Goal: Answer question/provide support: Share knowledge or assist other users

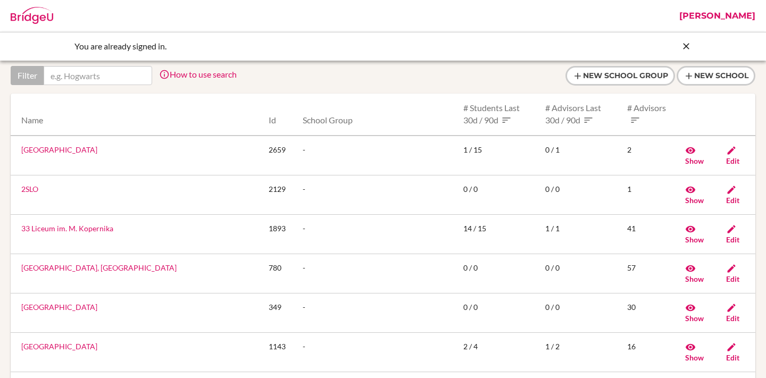
click at [722, 14] on link "[PERSON_NAME]" at bounding box center [717, 16] width 87 height 32
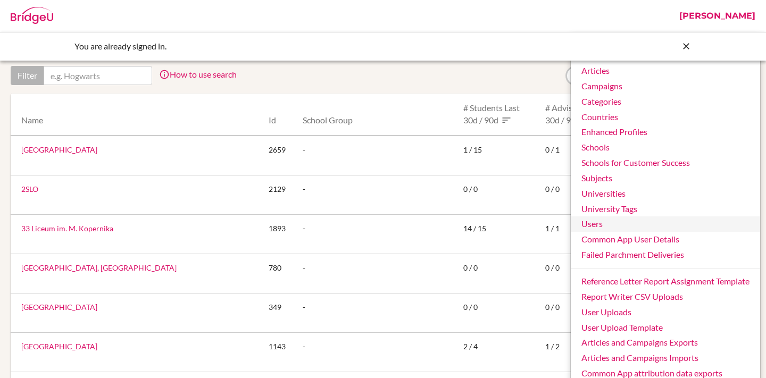
click at [580, 224] on link "Users" at bounding box center [665, 224] width 189 height 15
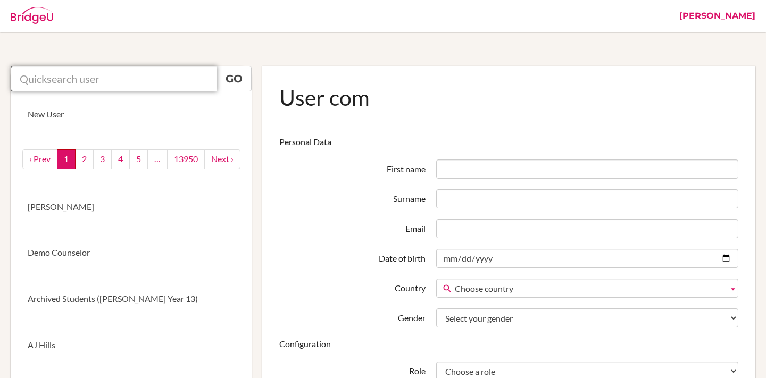
click at [107, 80] on input "text" at bounding box center [114, 79] width 206 height 26
paste input "219093@blisankara.org"
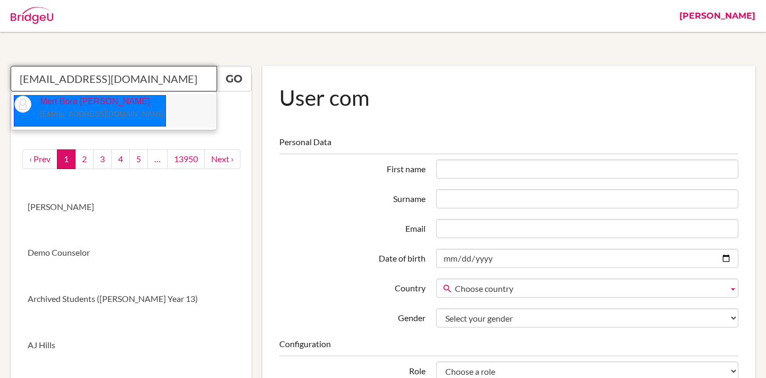
click at [65, 117] on small "219093@blisankara.org" at bounding box center [103, 114] width 126 height 9
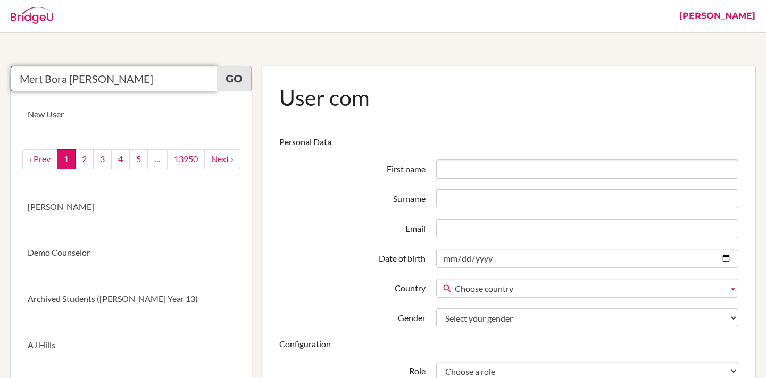
type input "Mert Bora Duman"
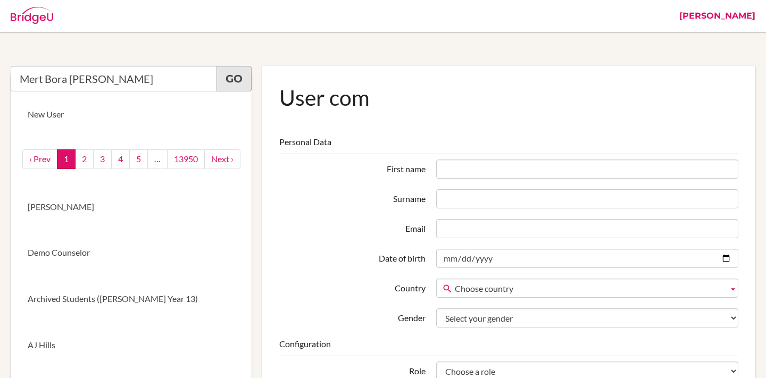
click at [241, 75] on link "Go" at bounding box center [234, 79] width 35 height 26
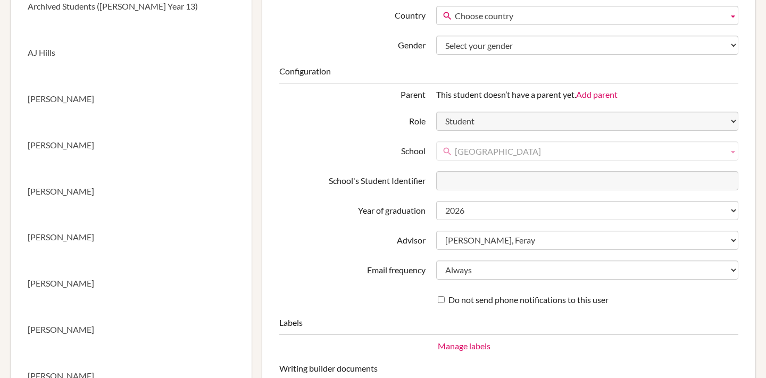
scroll to position [315, 0]
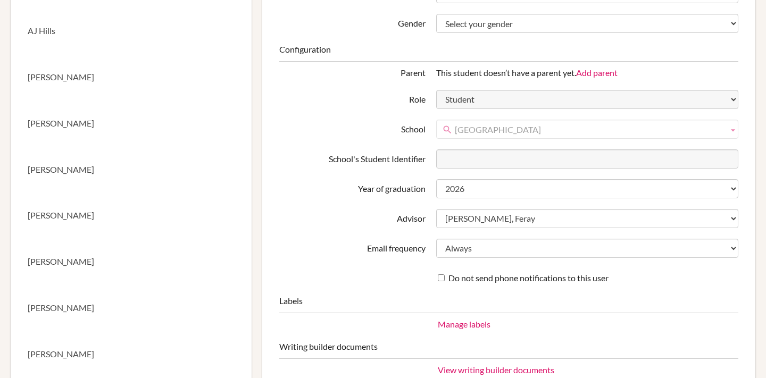
drag, startPoint x: 622, startPoint y: 128, endPoint x: 481, endPoint y: 129, distance: 141.6
click at [481, 129] on span "[GEOGRAPHIC_DATA]" at bounding box center [589, 129] width 269 height 19
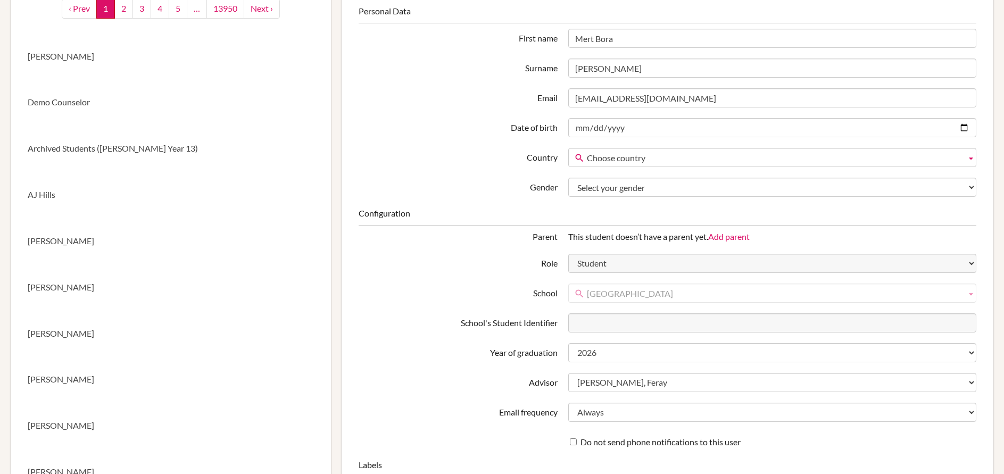
scroll to position [209, 0]
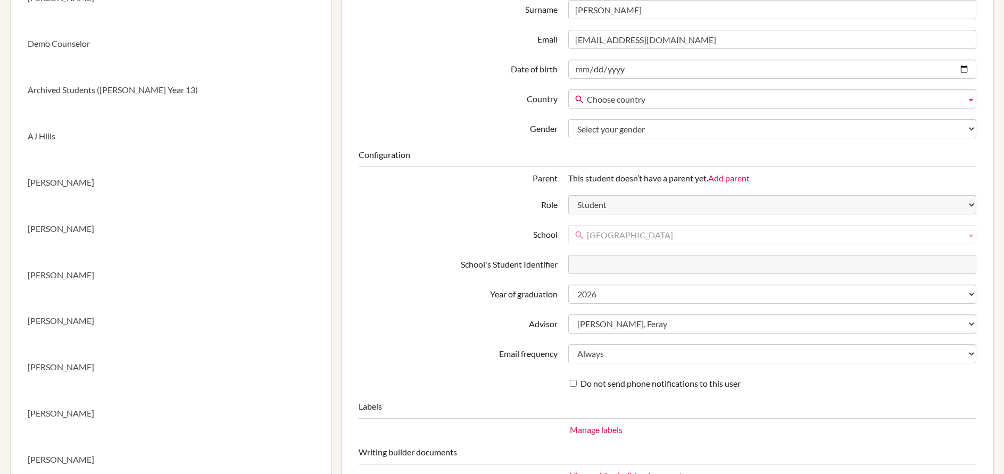
drag, startPoint x: 754, startPoint y: 232, endPoint x: 585, endPoint y: 231, distance: 168.7
click at [585, 231] on link "[GEOGRAPHIC_DATA]" at bounding box center [772, 234] width 408 height 19
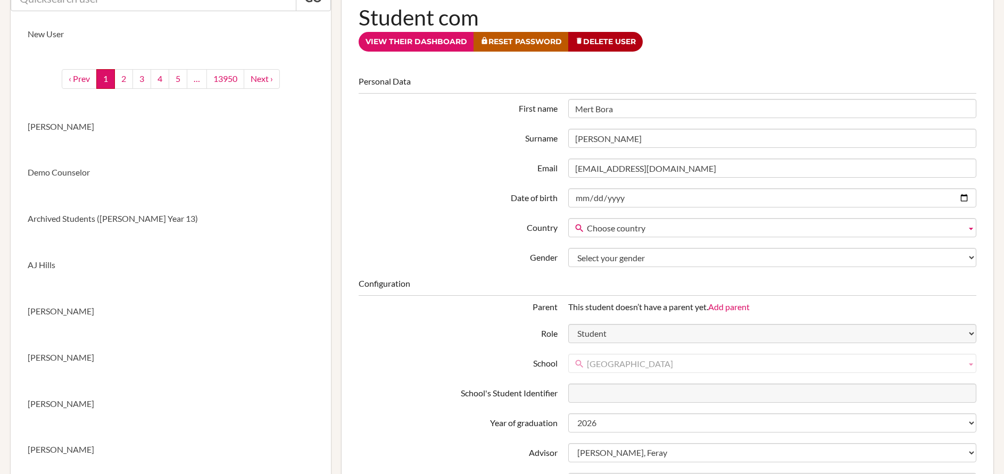
scroll to position [79, 0]
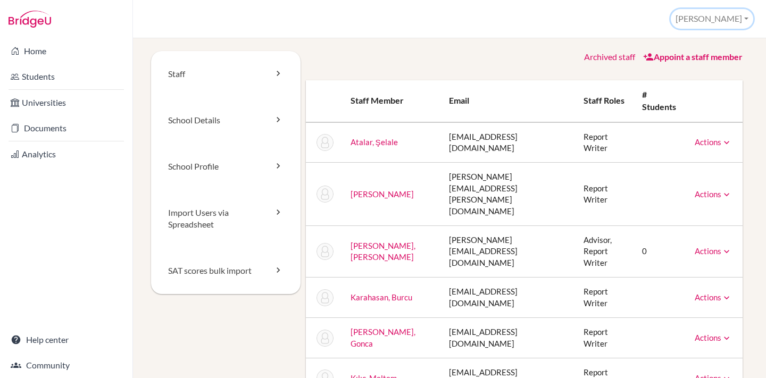
click at [727, 16] on button "[PERSON_NAME]" at bounding box center [712, 19] width 82 height 20
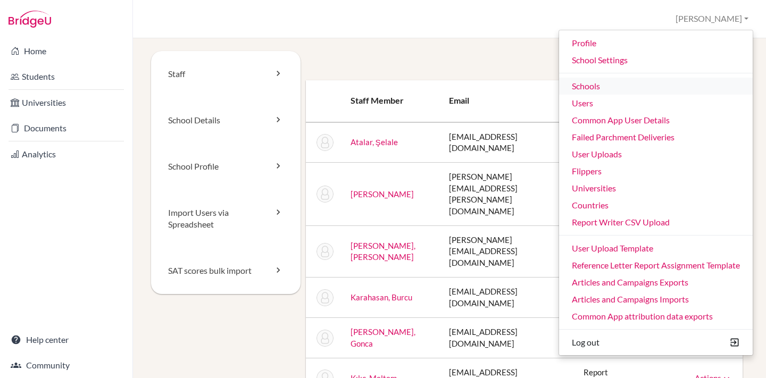
click at [595, 82] on link "Schools" at bounding box center [656, 86] width 194 height 17
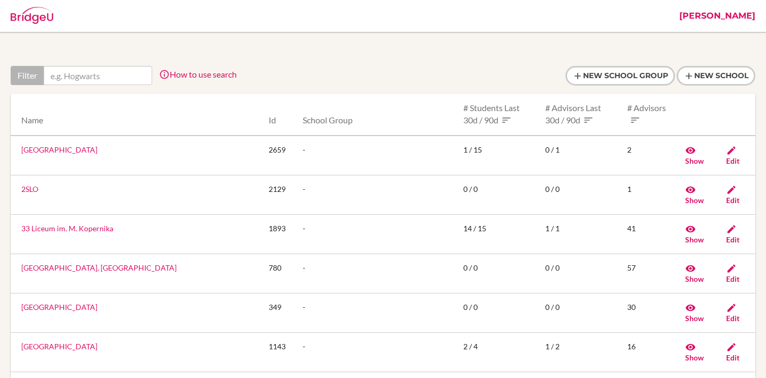
click at [91, 81] on input "text" at bounding box center [98, 75] width 109 height 19
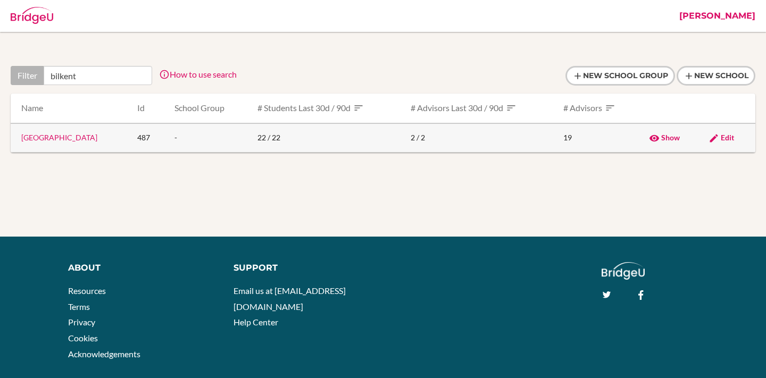
type input "bilkent"
click at [80, 137] on link "[GEOGRAPHIC_DATA]" at bounding box center [59, 137] width 76 height 9
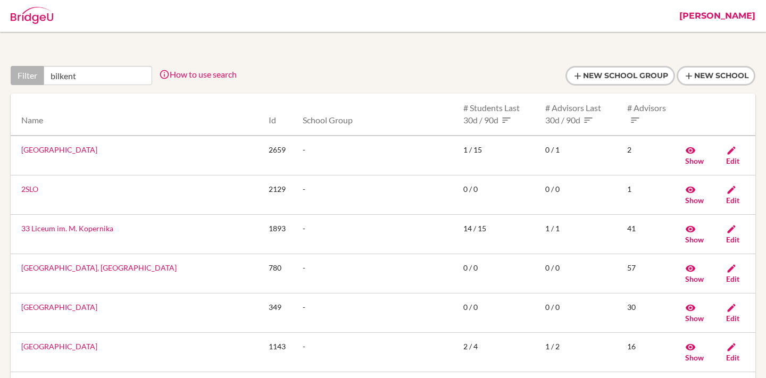
click at [126, 75] on input "bilkent" at bounding box center [98, 75] width 109 height 19
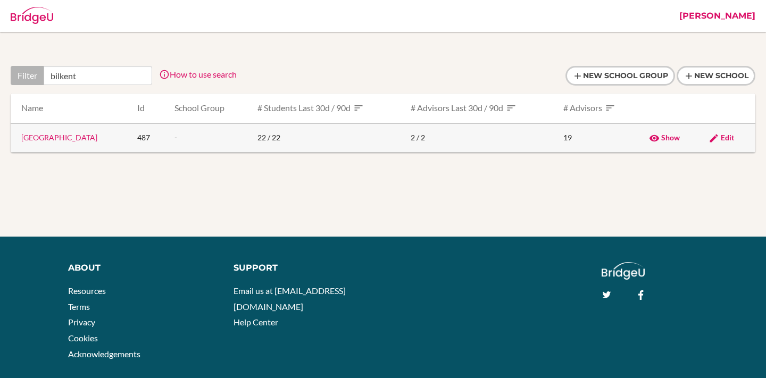
type input "bilkent"
click at [732, 144] on td "Edit" at bounding box center [727, 137] width 55 height 29
click at [732, 138] on span "Edit" at bounding box center [727, 137] width 13 height 9
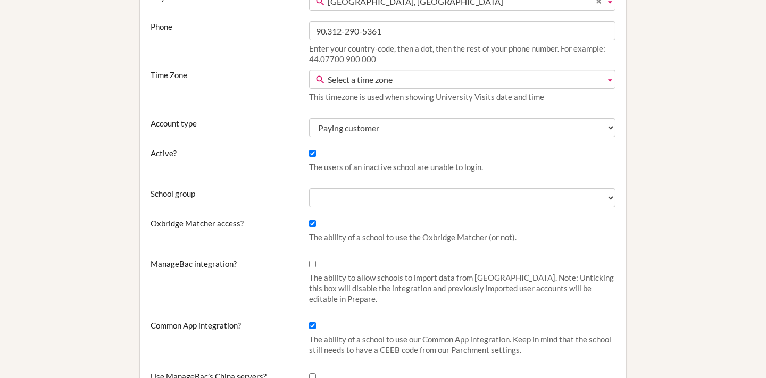
scroll to position [272, 0]
click at [366, 78] on span "Select a time zone" at bounding box center [465, 78] width 274 height 19
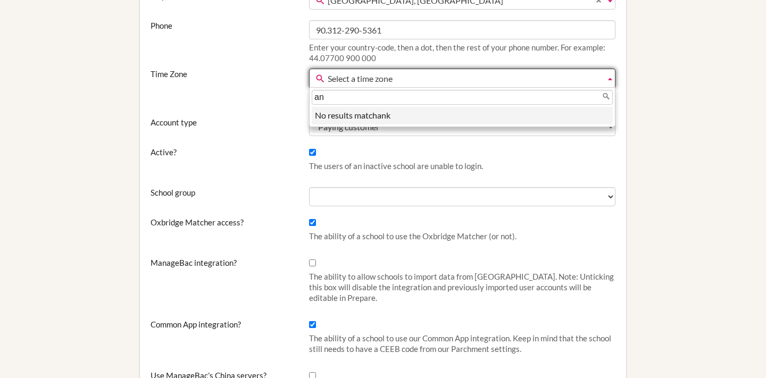
type input "a"
type input "ist"
click at [365, 115] on li "Ist anbul (UTC +03)" at bounding box center [462, 116] width 301 height 18
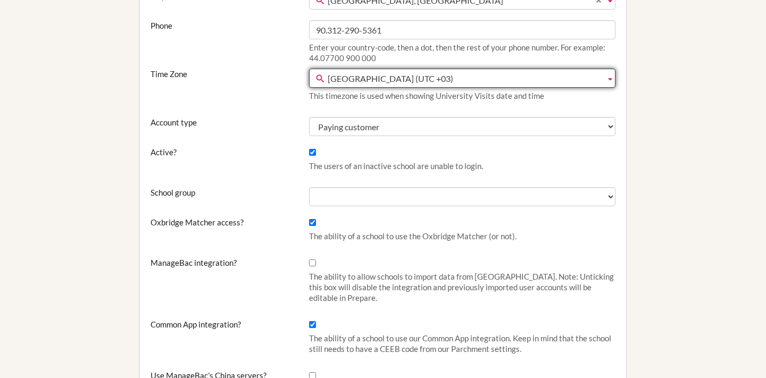
click at [282, 126] on label "Account type" at bounding box center [224, 122] width 159 height 11
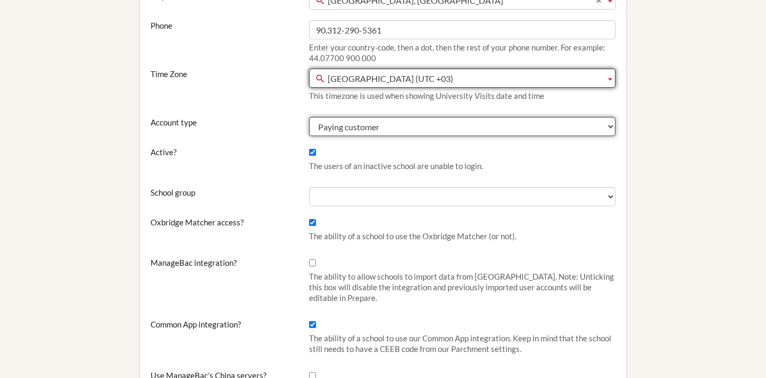
click at [309, 126] on select "Test Paying customer Trial" at bounding box center [462, 126] width 307 height 19
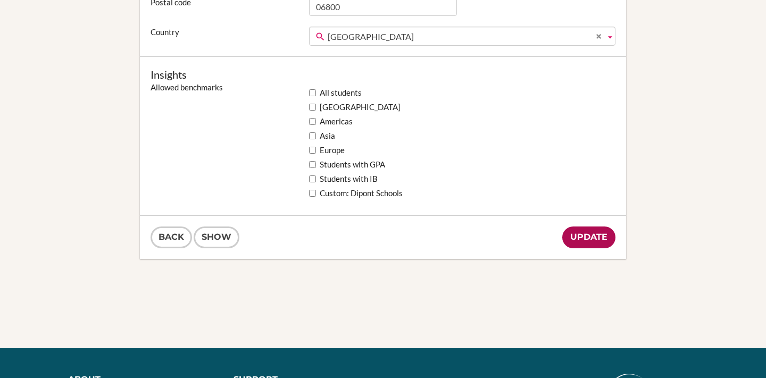
scroll to position [886, 0]
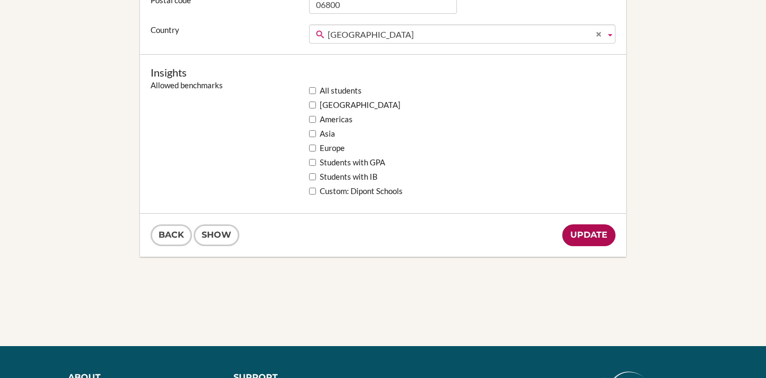
click at [597, 235] on input "Update" at bounding box center [588, 236] width 53 height 22
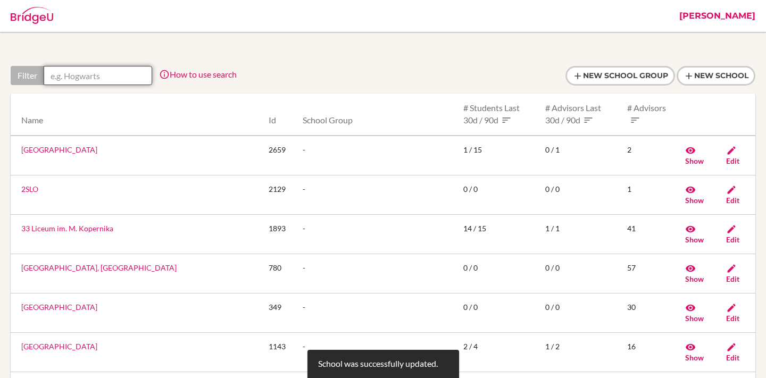
click at [99, 80] on input "text" at bounding box center [98, 75] width 109 height 19
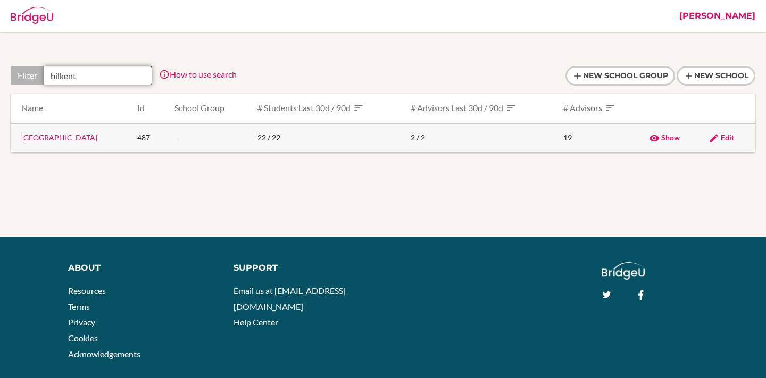
type input "bilkent"
click at [727, 137] on span "Edit" at bounding box center [727, 137] width 13 height 9
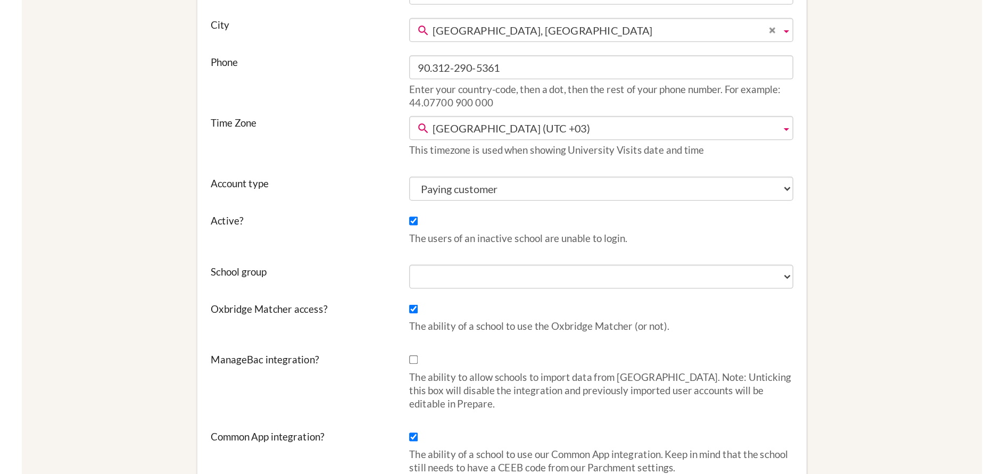
scroll to position [61, 0]
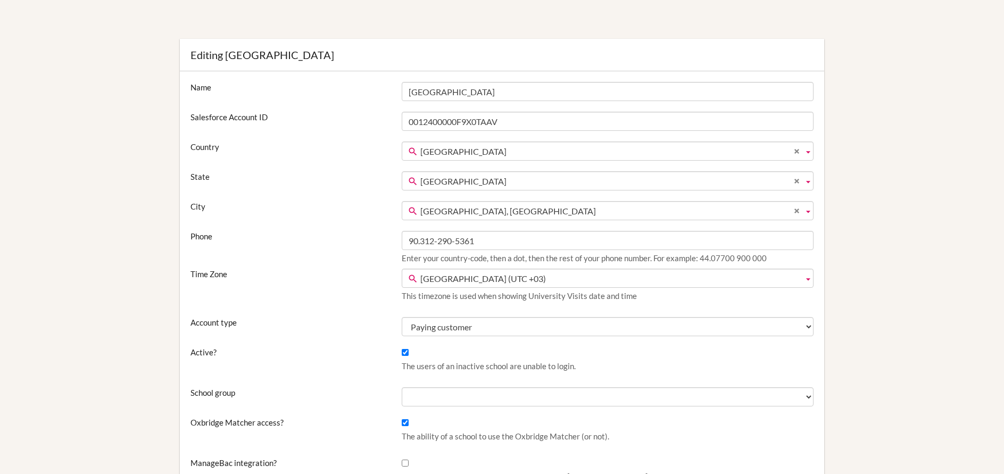
click at [359, 216] on div "City Aībak, Samangān Andkhōy, Faryab Ārt Khwājah, Takhār Asadābād, Konar Āsmār,…" at bounding box center [502, 210] width 634 height 19
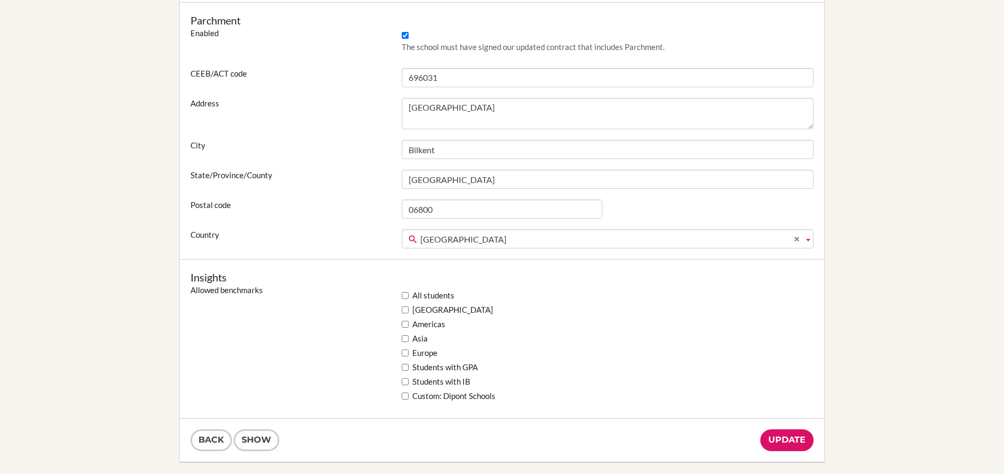
scroll to position [660, 0]
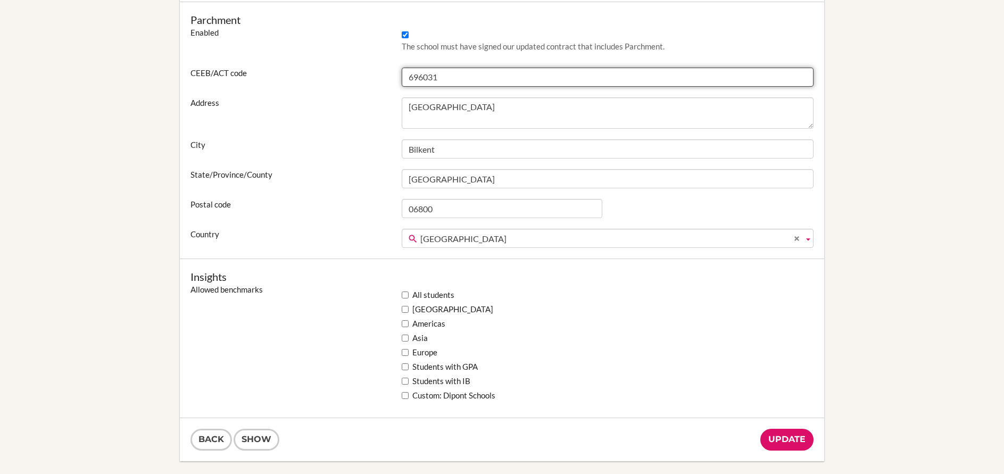
drag, startPoint x: 449, startPoint y: 78, endPoint x: 390, endPoint y: 76, distance: 58.6
click at [390, 76] on div "CEEB/ACT code 696031" at bounding box center [502, 77] width 634 height 19
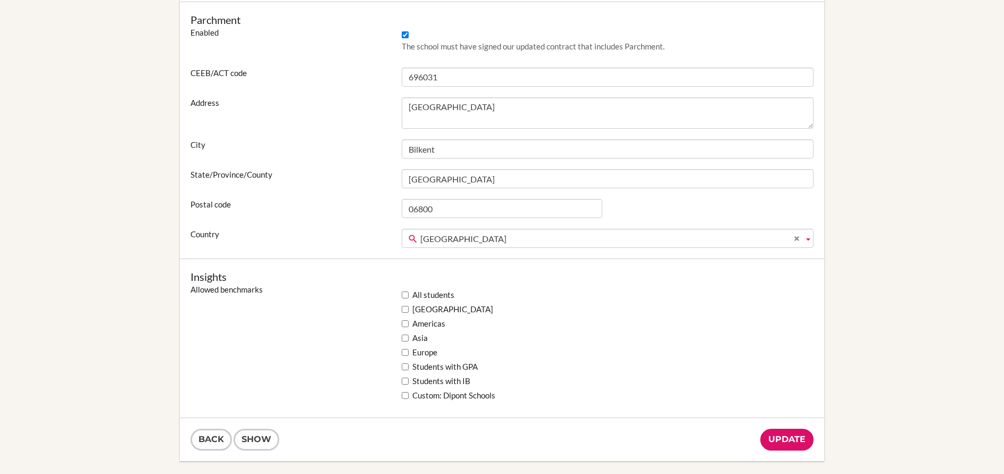
click at [353, 148] on label "City" at bounding box center [290, 144] width 211 height 11
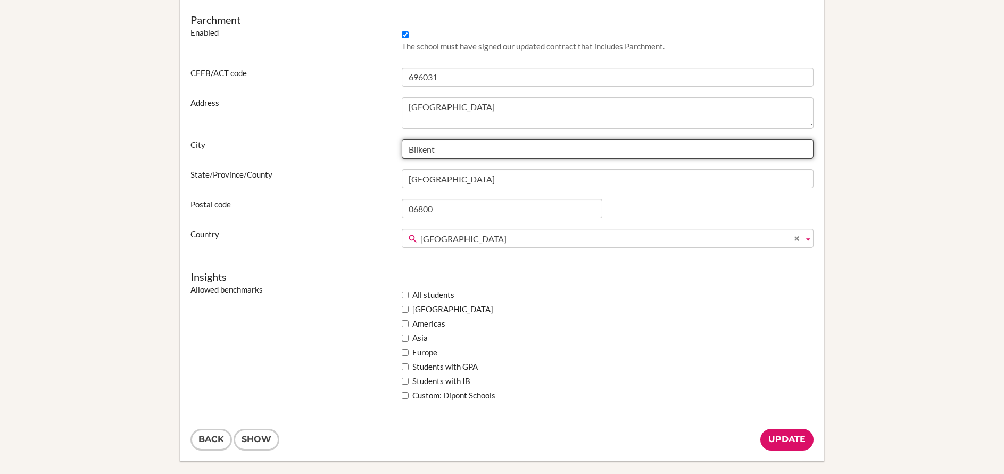
click at [402, 148] on input "Bilkent" at bounding box center [608, 148] width 412 height 19
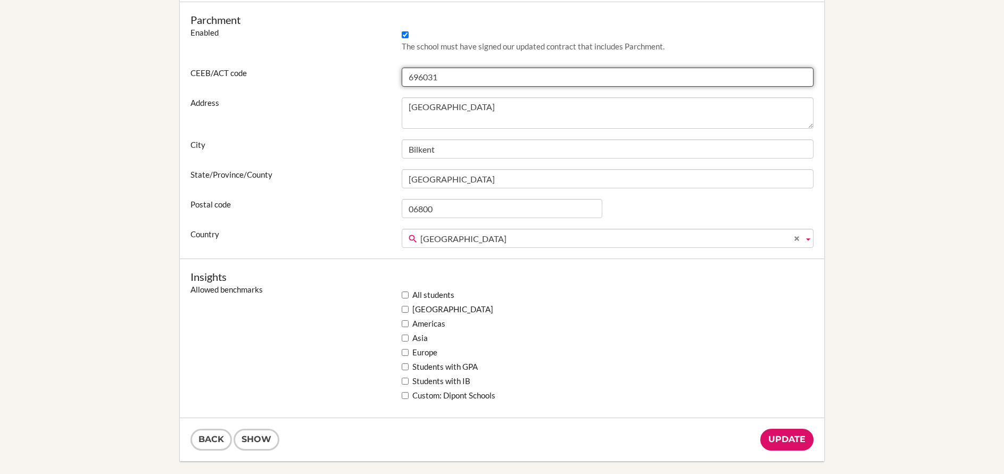
drag, startPoint x: 452, startPoint y: 77, endPoint x: 358, endPoint y: 76, distance: 93.7
click at [358, 76] on div "CEEB/ACT code 696031" at bounding box center [502, 77] width 634 height 19
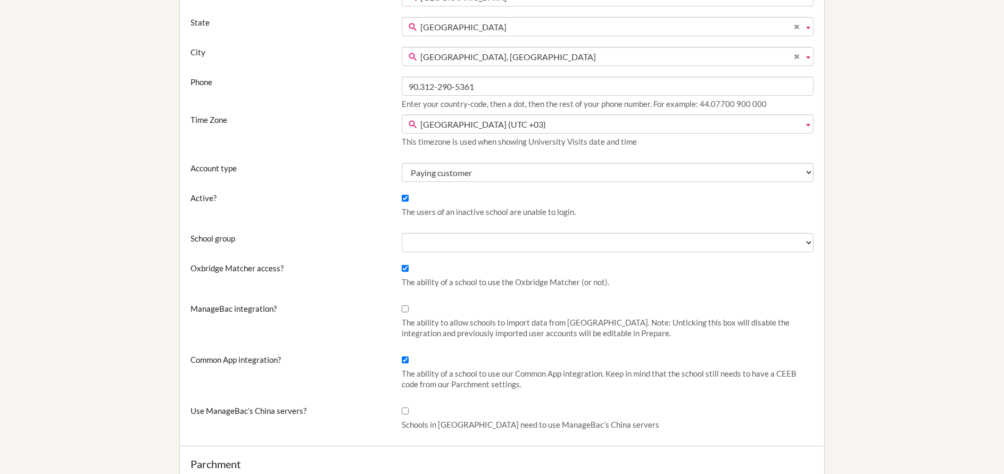
scroll to position [0, 0]
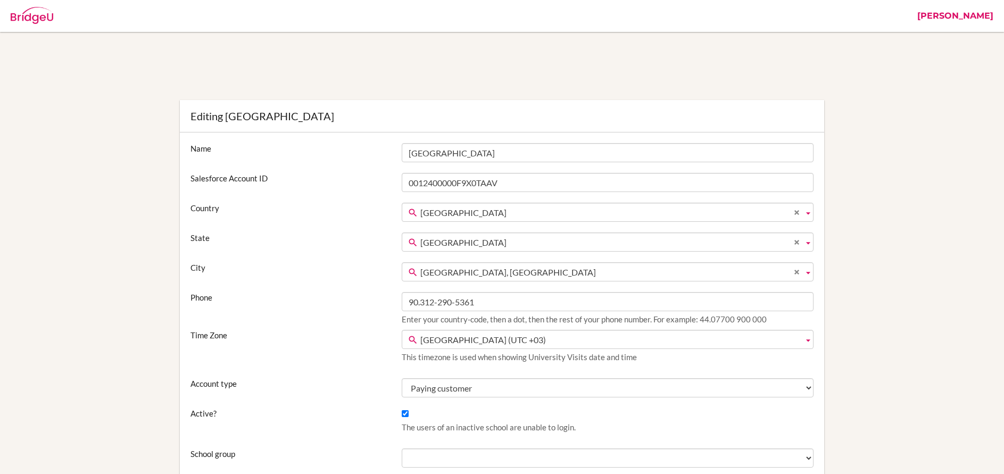
drag, startPoint x: 428, startPoint y: 117, endPoint x: 227, endPoint y: 117, distance: 200.6
click at [227, 117] on div "Editing Bilkent Laboratory & International School" at bounding box center [502, 116] width 623 height 11
copy div "Bilkent Laboratory & International School"
click at [349, 272] on label "City" at bounding box center [290, 267] width 211 height 11
click at [0, 0] on select "Aībak, Samangān Andkhōy, Faryab Ārt Khwājah, Takhār Asadābād, Konar Āsmār, Kona…" at bounding box center [0, 0] width 0 height 0
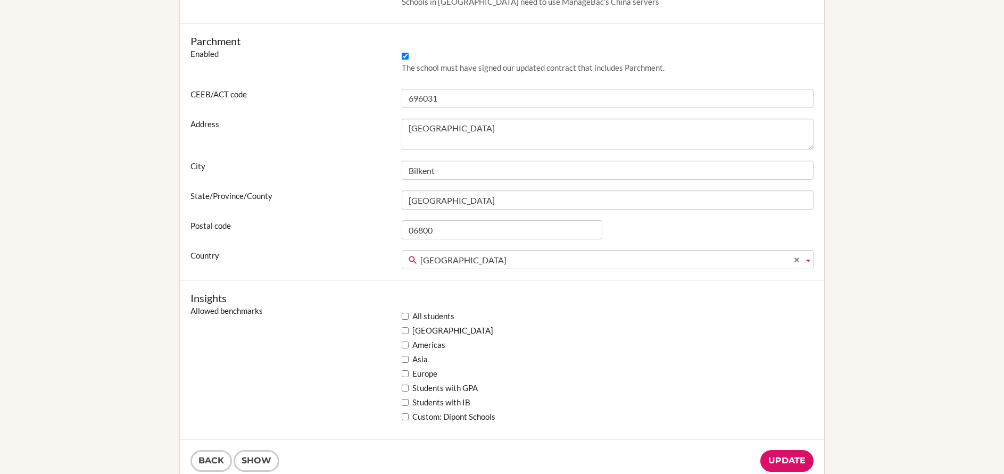
scroll to position [634, 0]
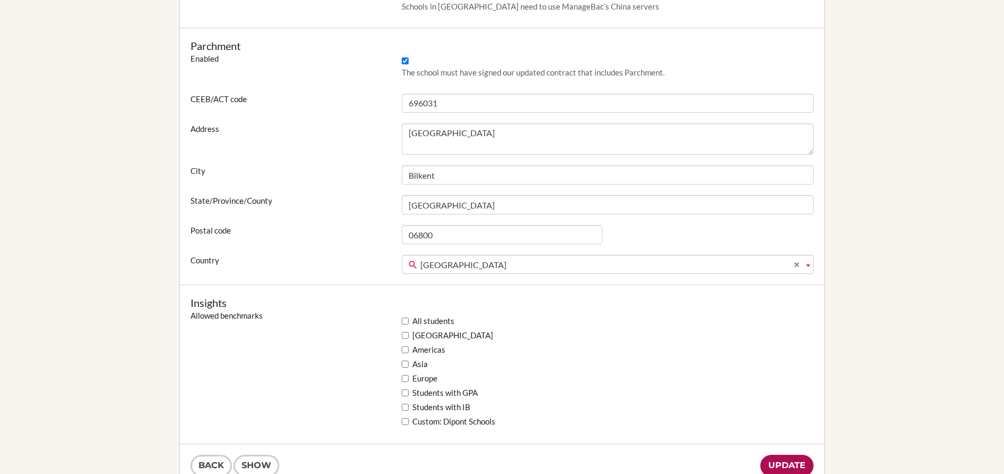
click at [766, 378] on input "Update" at bounding box center [786, 466] width 53 height 22
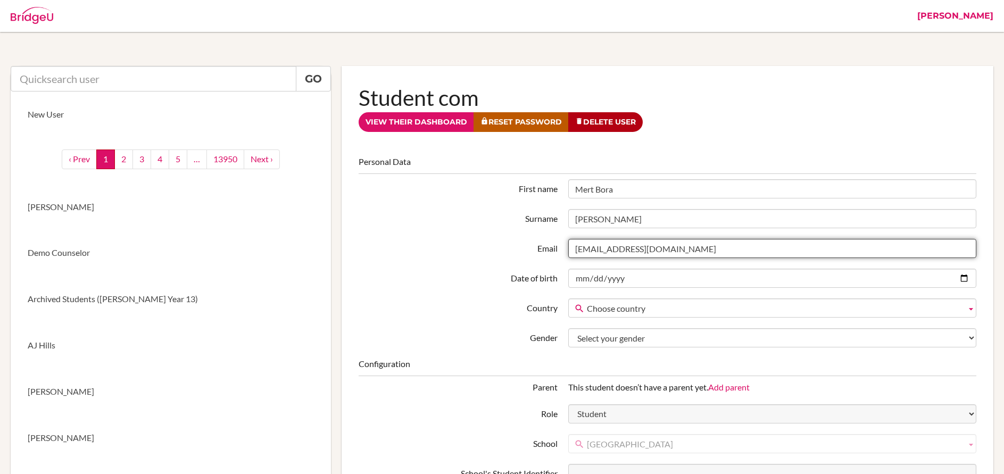
drag, startPoint x: 673, startPoint y: 251, endPoint x: 544, endPoint y: 250, distance: 128.8
click at [544, 250] on div "Email [EMAIL_ADDRESS][DOMAIN_NAME]" at bounding box center [667, 248] width 628 height 19
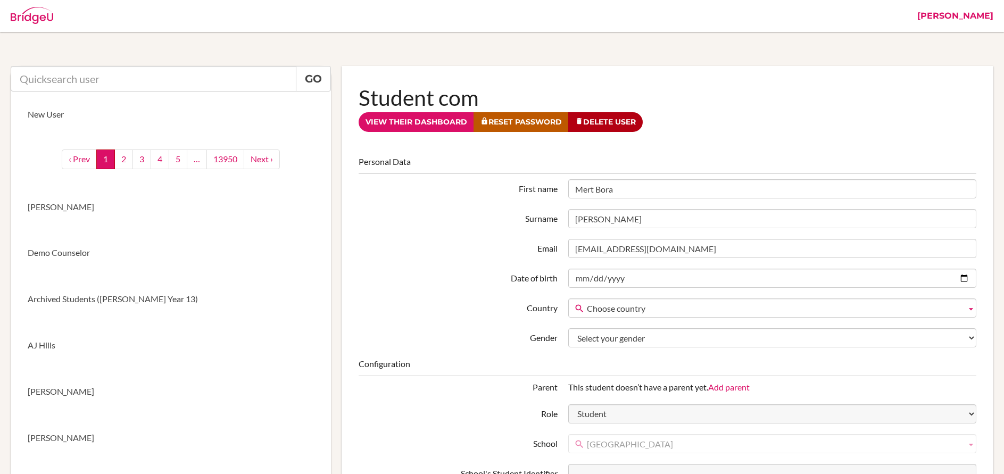
click at [973, 15] on link "[PERSON_NAME]" at bounding box center [955, 16] width 87 height 32
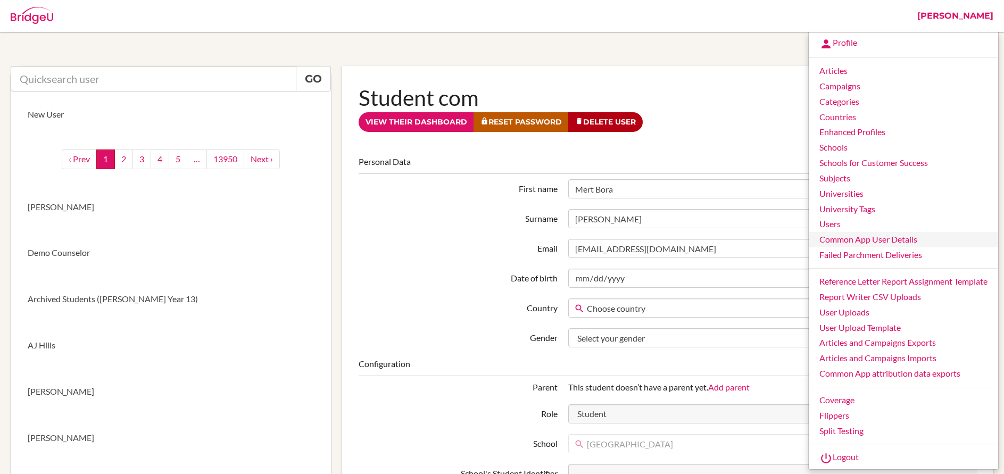
click at [862, 242] on link "Common App User Details" at bounding box center [903, 239] width 189 height 15
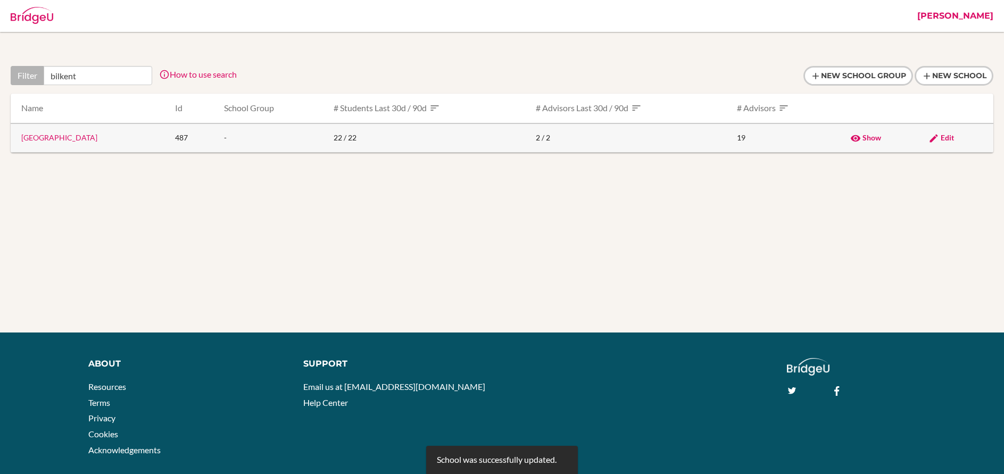
type input "bilkent"
click at [97, 140] on link "[GEOGRAPHIC_DATA]" at bounding box center [59, 137] width 76 height 9
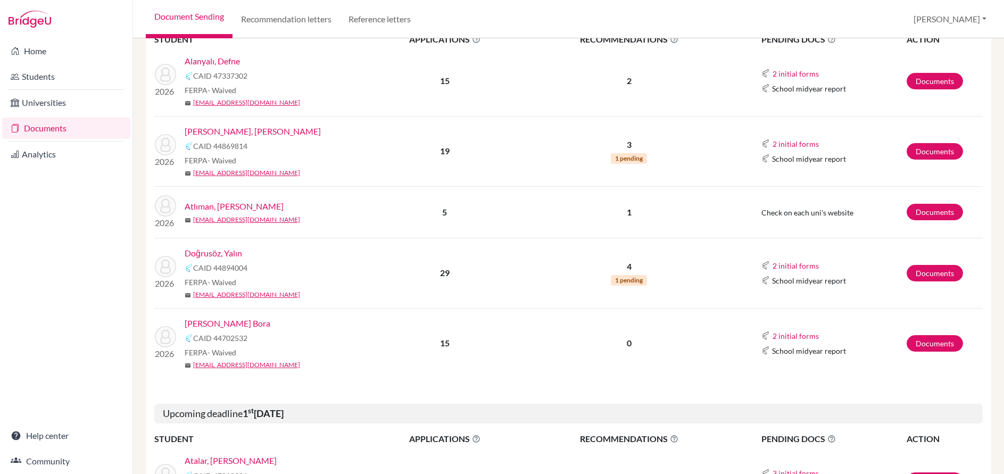
scroll to position [218, 0]
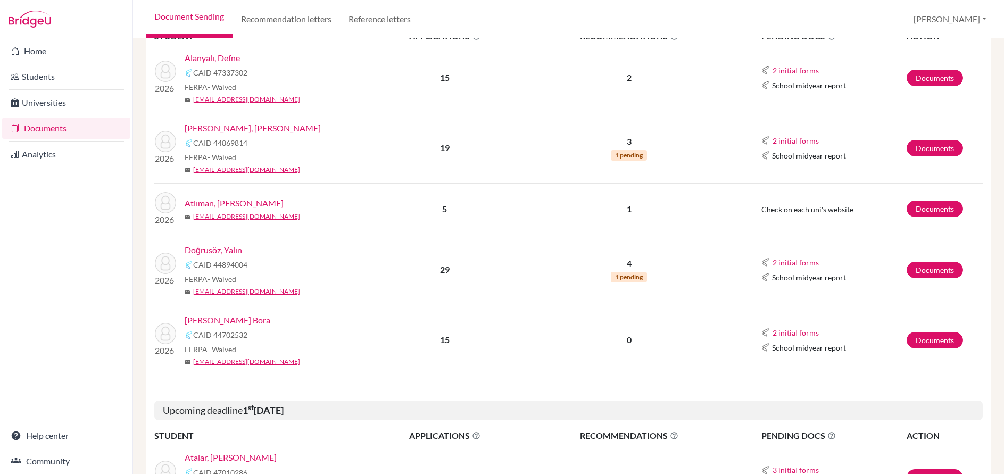
click at [225, 321] on link "Duman, Mert Bora" at bounding box center [228, 320] width 86 height 13
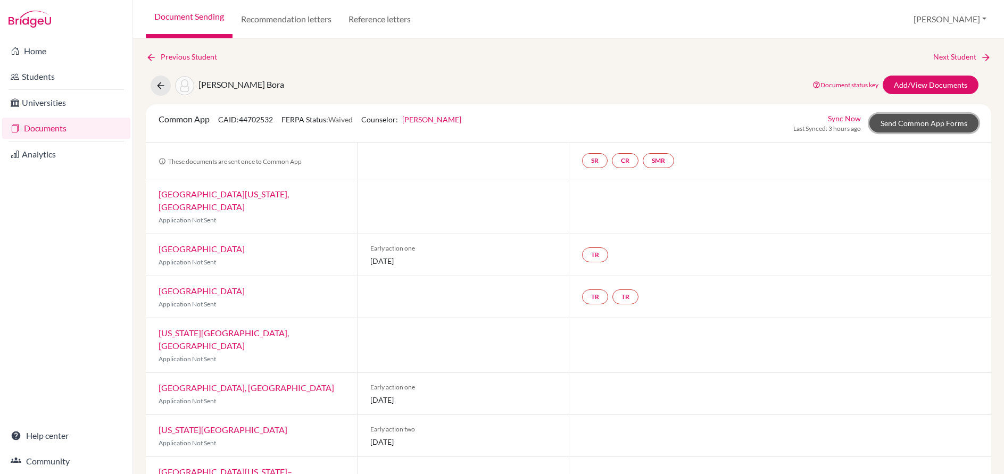
click at [924, 119] on link "Send Common App Forms" at bounding box center [924, 123] width 109 height 19
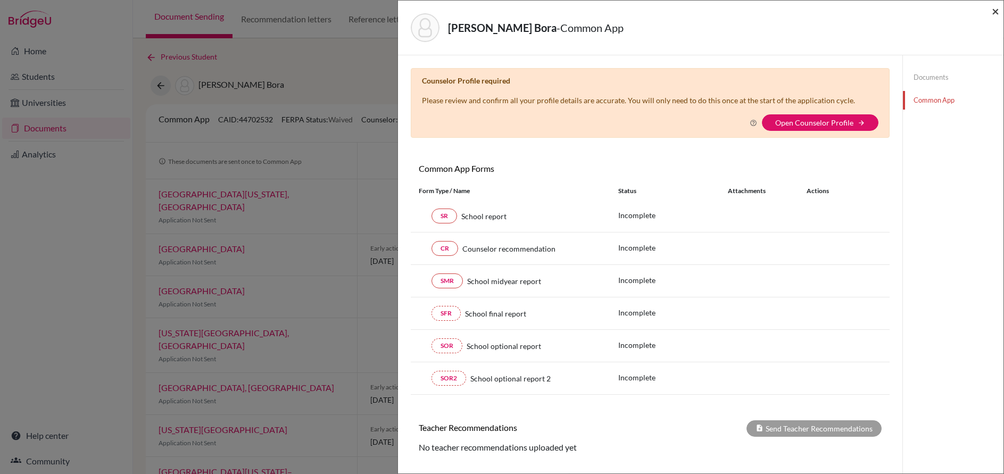
click at [995, 12] on span "×" at bounding box center [995, 10] width 7 height 15
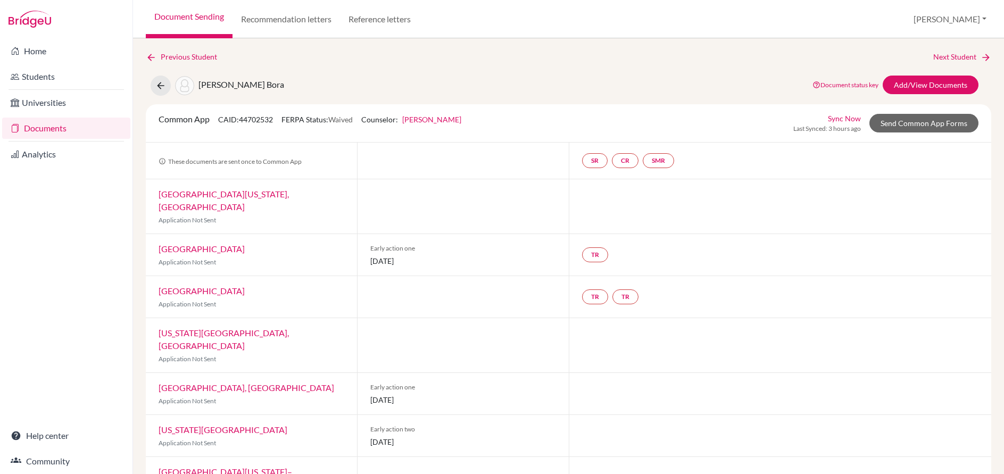
click at [204, 15] on link "Document Sending" at bounding box center [189, 19] width 87 height 38
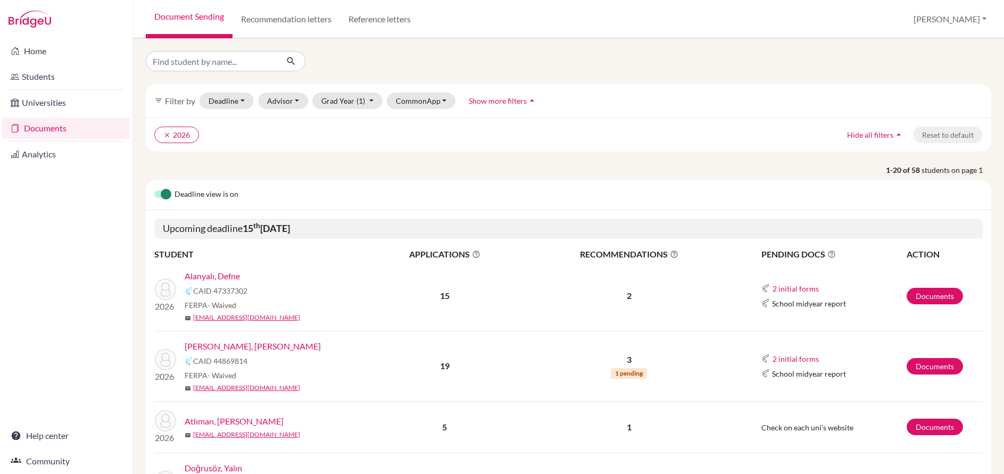
click at [235, 277] on link "Alanyalı, Defne" at bounding box center [212, 276] width 55 height 13
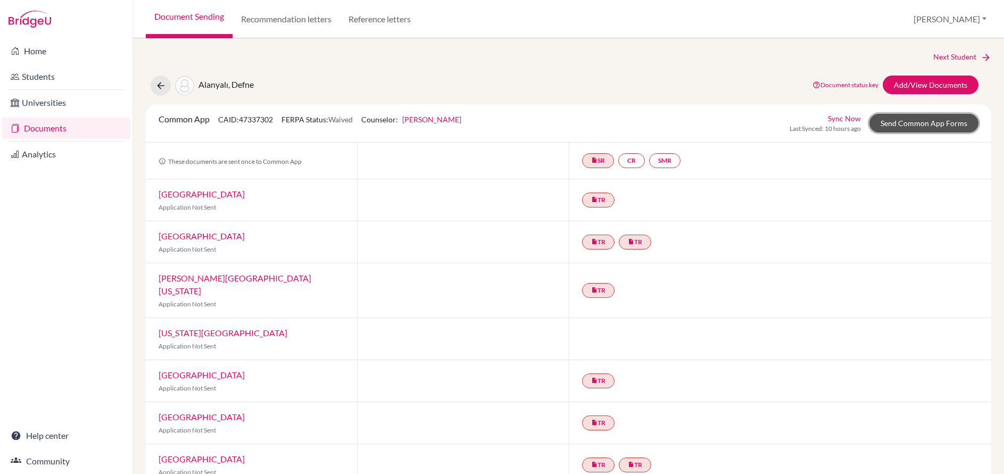
click at [901, 126] on link "Send Common App Forms" at bounding box center [924, 123] width 109 height 19
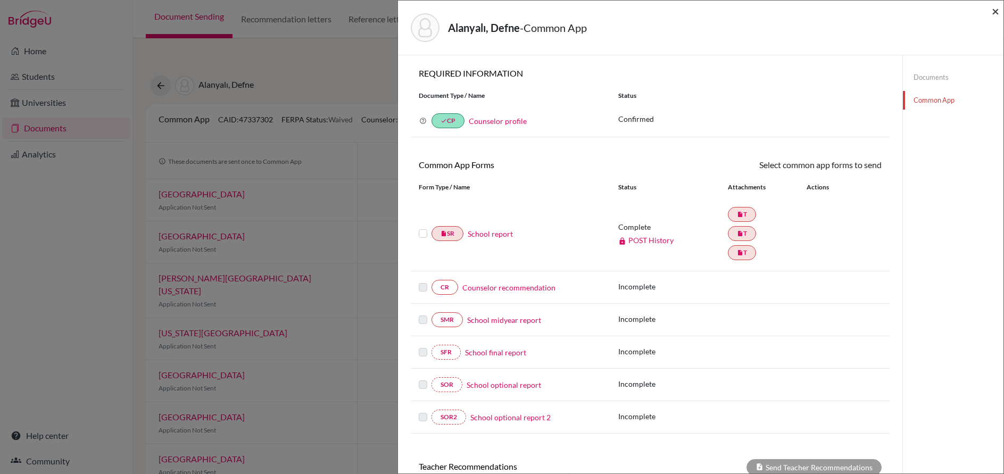
click at [996, 11] on span "×" at bounding box center [995, 10] width 7 height 15
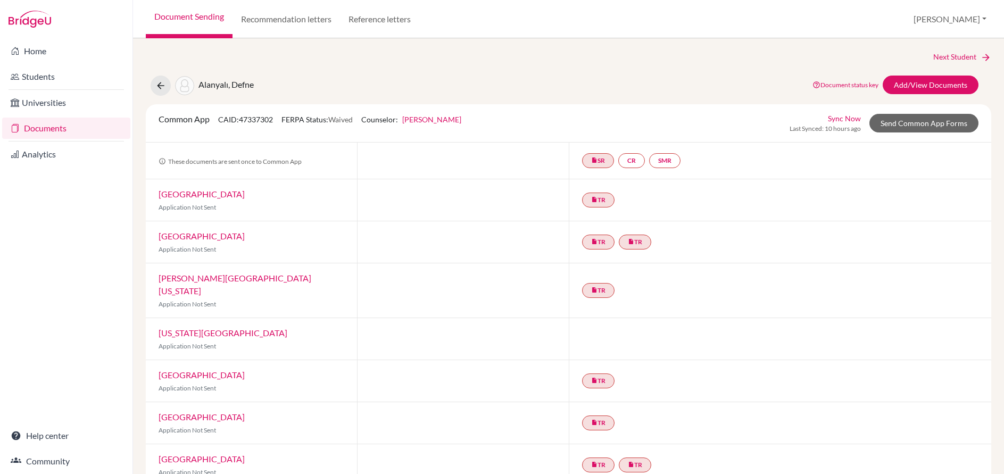
click at [202, 18] on link "Document Sending" at bounding box center [189, 19] width 87 height 38
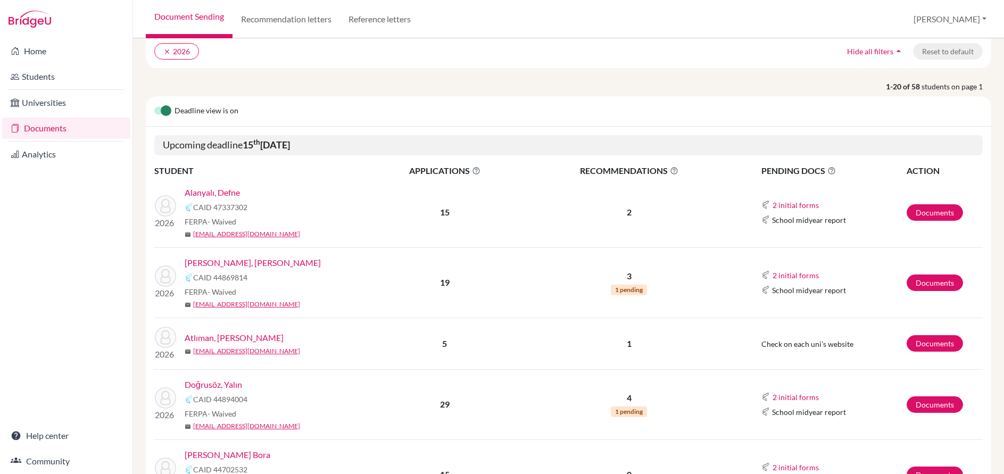
scroll to position [85, 0]
click at [245, 260] on link "[PERSON_NAME], [PERSON_NAME]" at bounding box center [253, 261] width 136 height 13
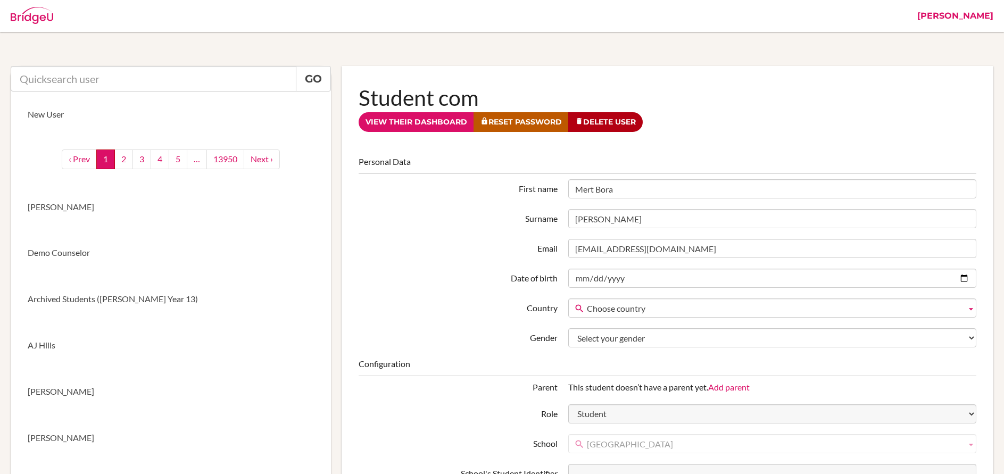
click at [986, 14] on link "[PERSON_NAME]" at bounding box center [955, 16] width 87 height 32
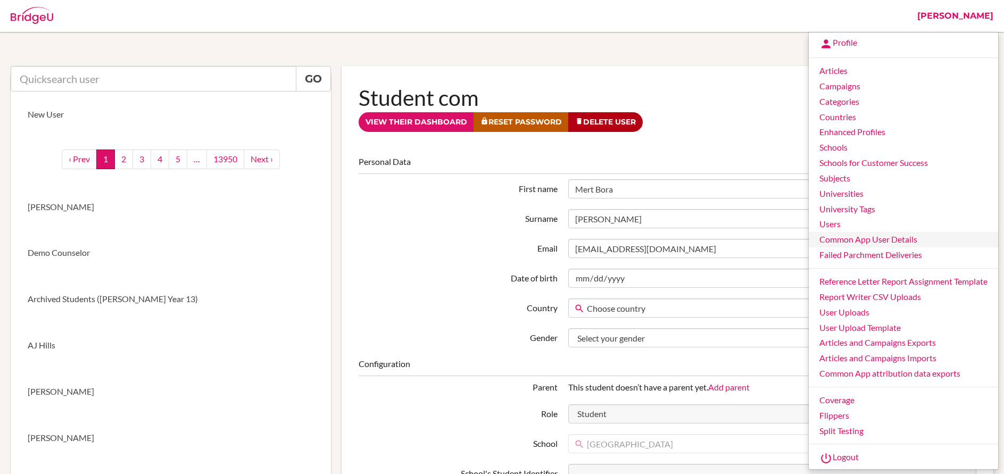
click at [833, 235] on link "Common App User Details" at bounding box center [903, 239] width 189 height 15
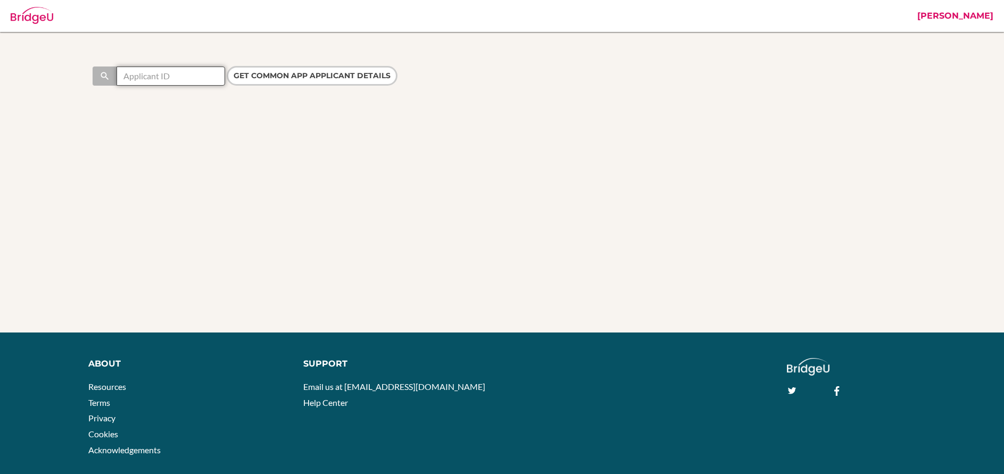
click at [203, 69] on input "text" at bounding box center [171, 76] width 109 height 19
paste input "44702532"
type input "44702532"
click at [262, 84] on input "Get Common App applicant details" at bounding box center [312, 76] width 171 height 20
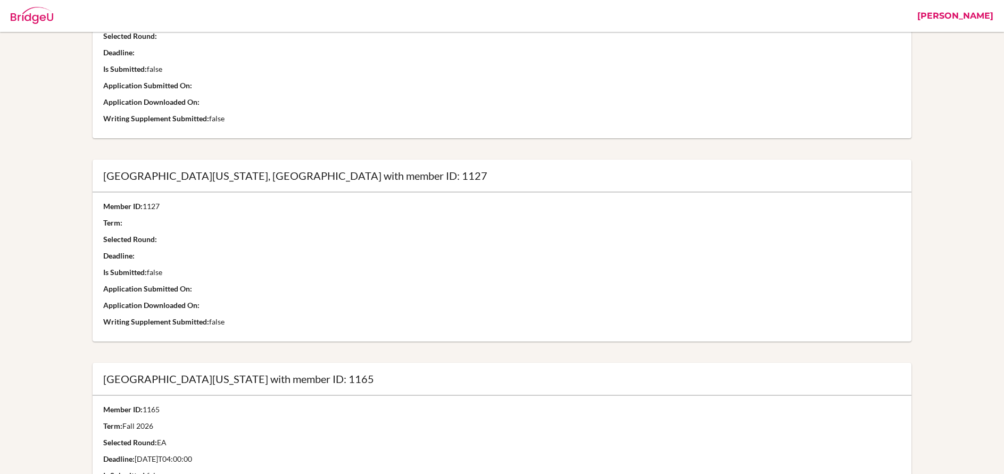
scroll to position [2410, 0]
